Goal: Information Seeking & Learning: Learn about a topic

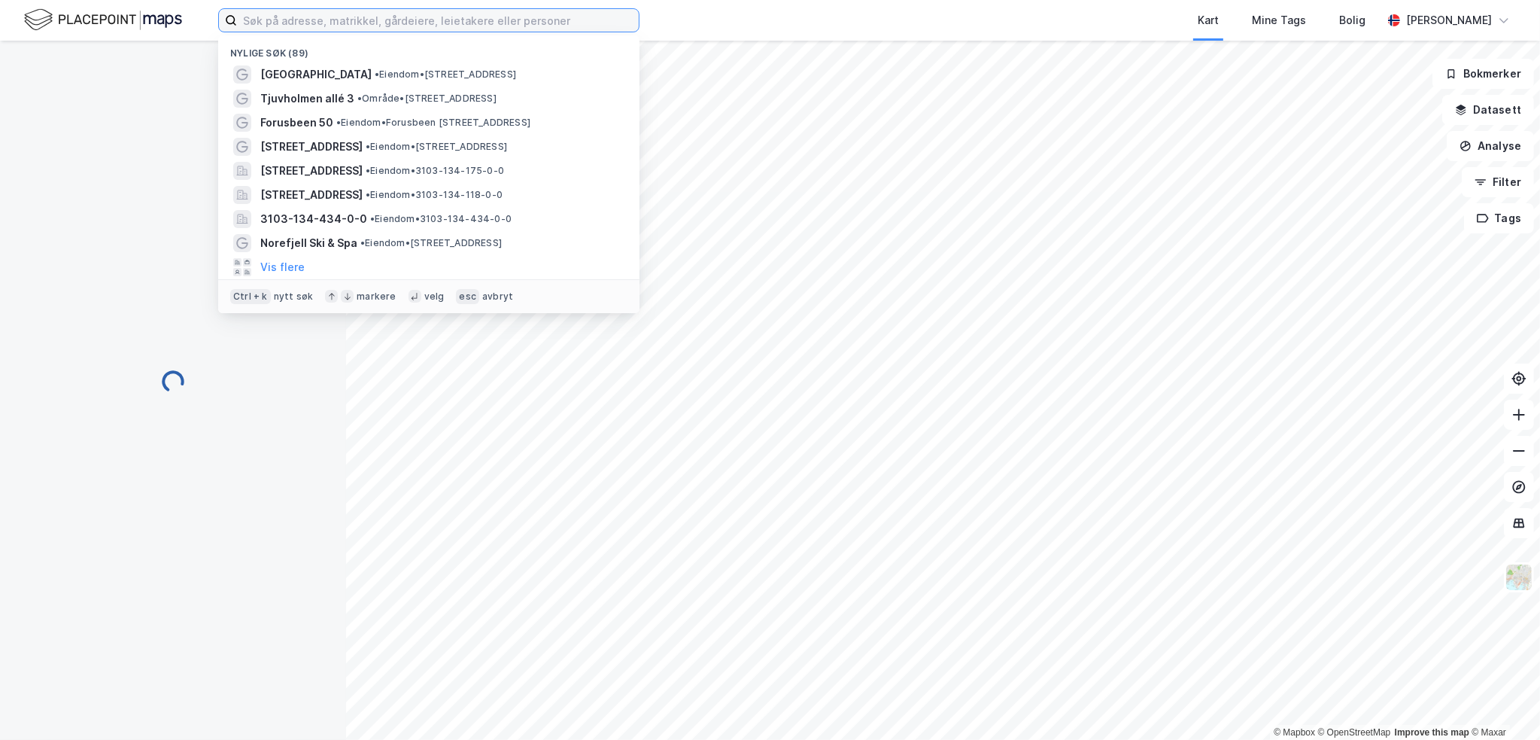
click at [376, 27] on input at bounding box center [438, 20] width 402 height 23
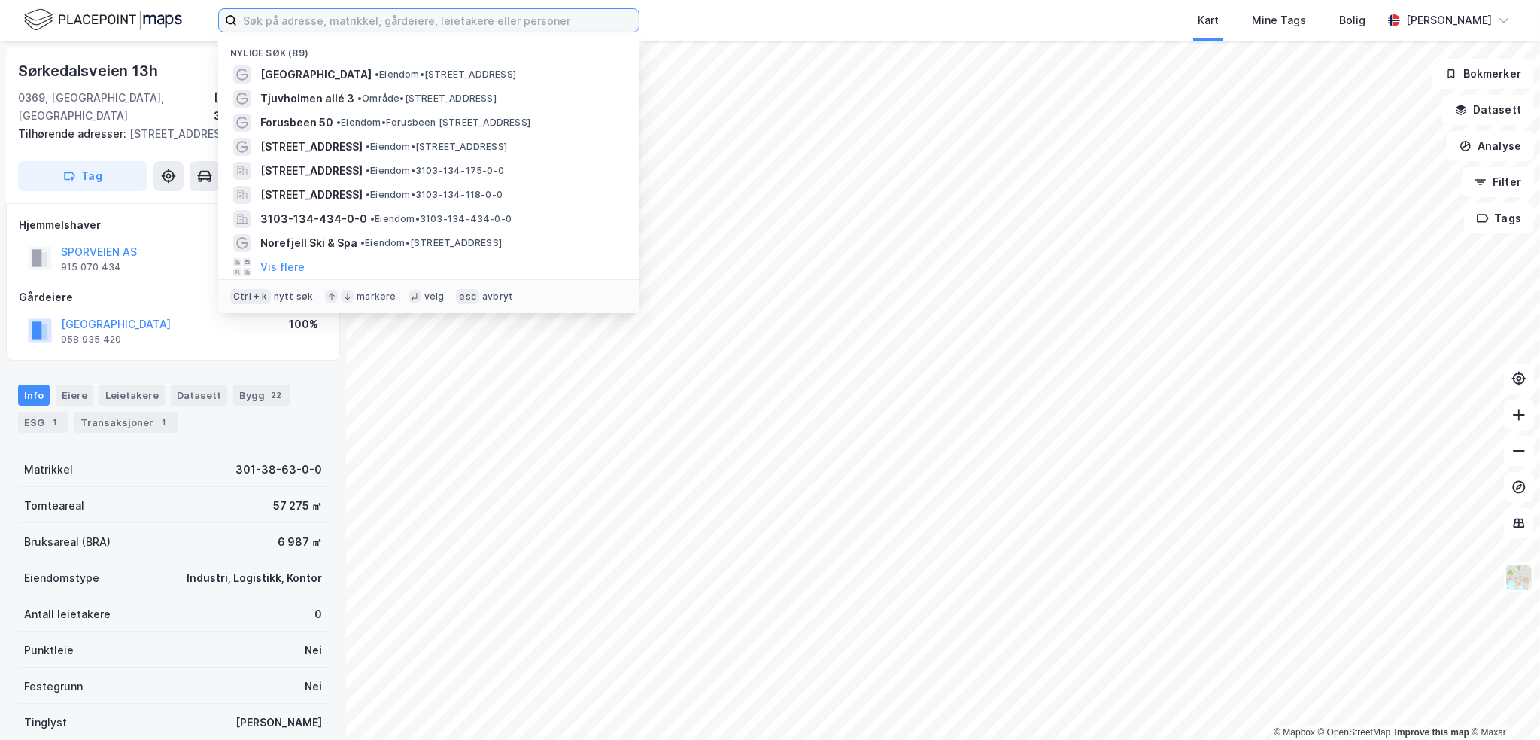
paste input "[GEOGRAPHIC_DATA]"
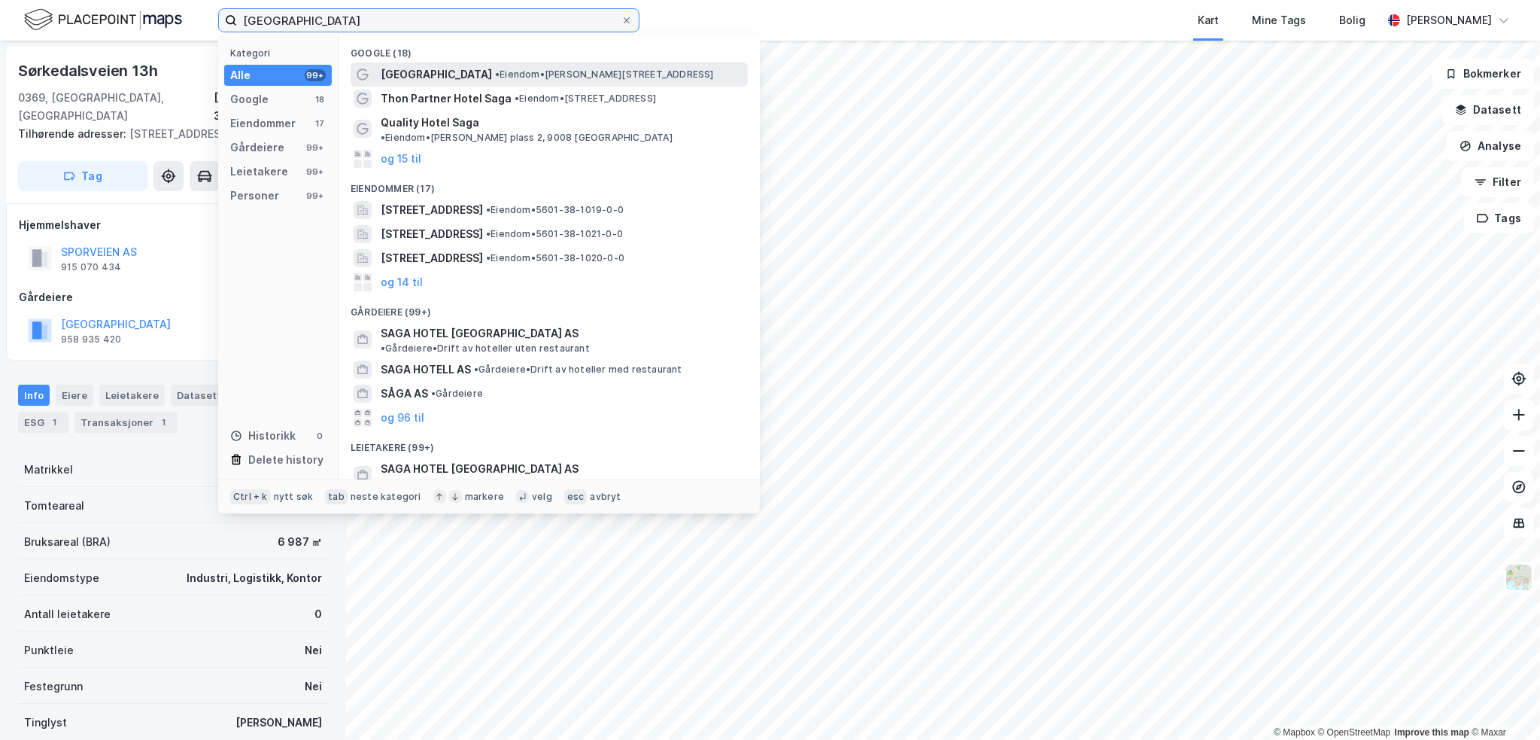
type input "[GEOGRAPHIC_DATA]"
click at [393, 81] on span "[GEOGRAPHIC_DATA]" at bounding box center [436, 74] width 111 height 18
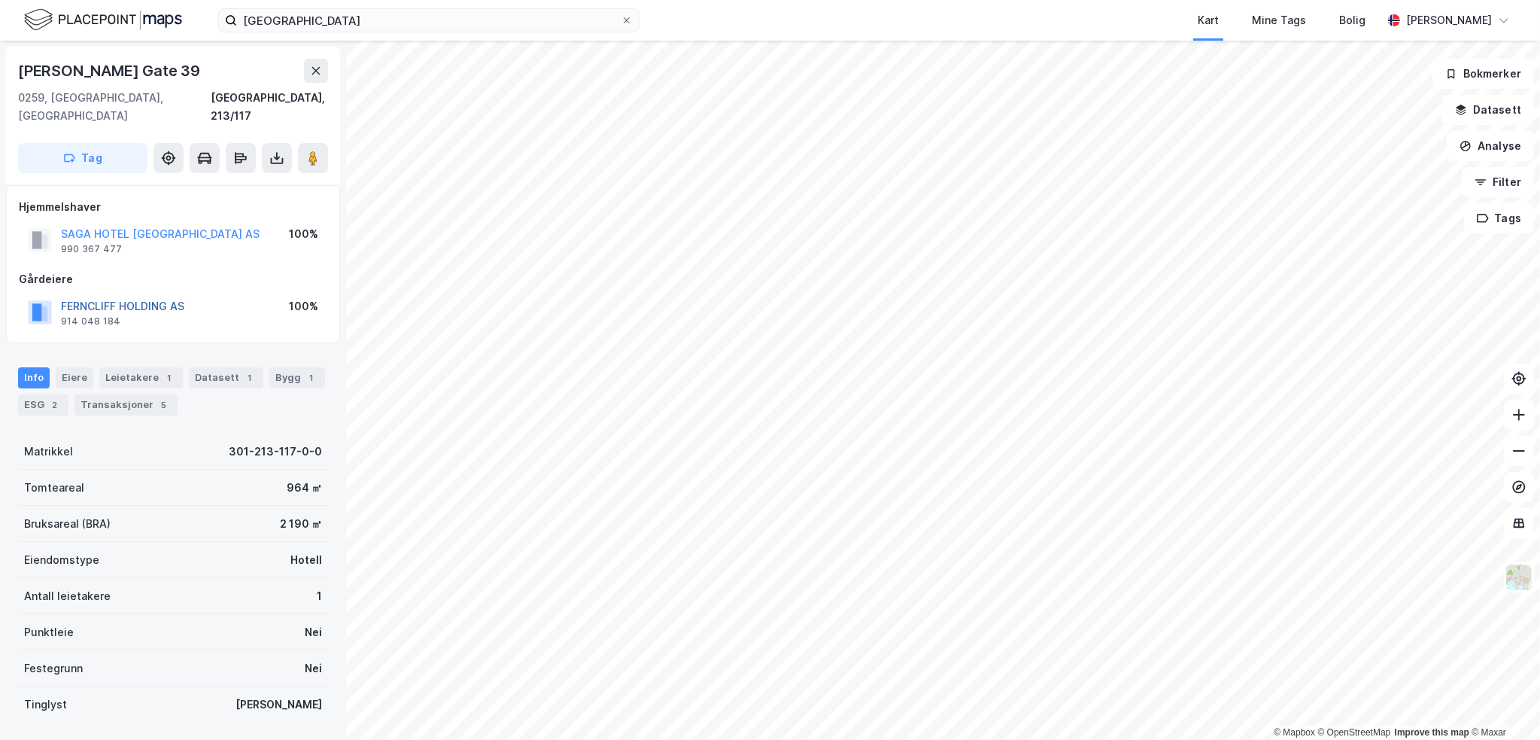
click at [0, 0] on button "FERNCLIFF HOLDING AS" at bounding box center [0, 0] width 0 height 0
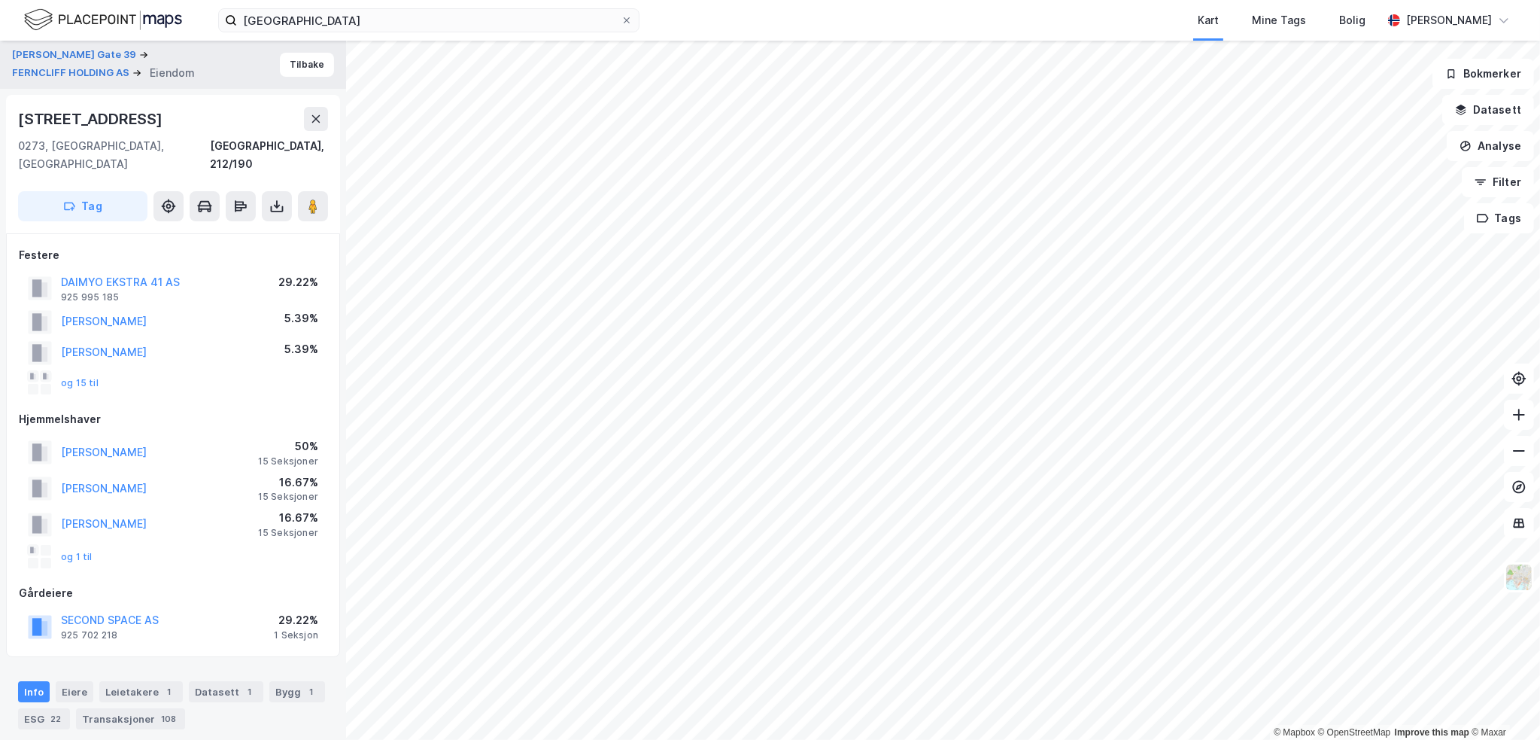
scroll to position [1, 0]
